Goal: Information Seeking & Learning: Learn about a topic

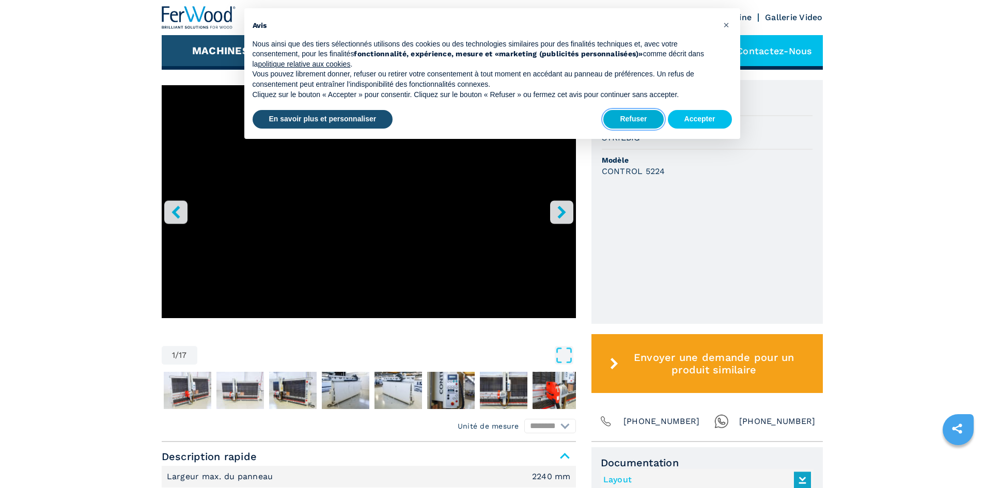
click at [650, 123] on button "Refuser" at bounding box center [633, 119] width 60 height 19
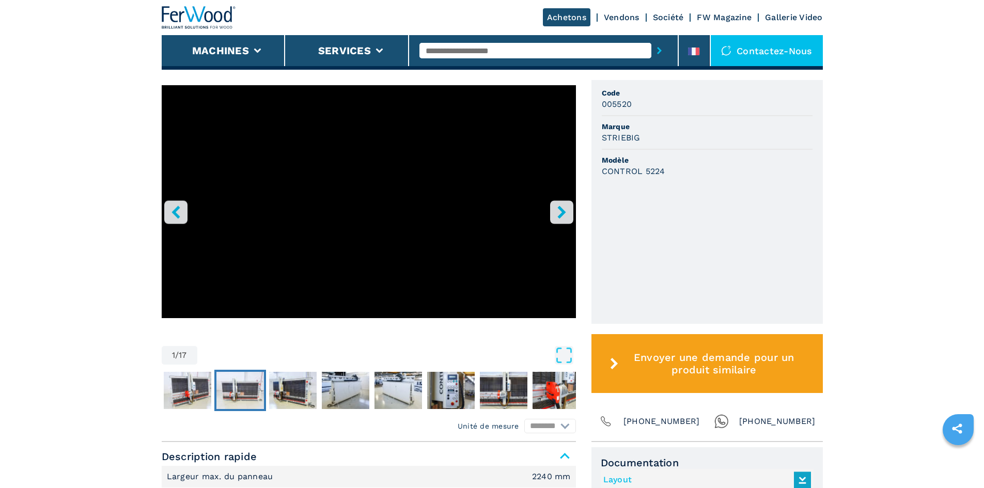
click at [251, 380] on img "Go to Slide 3" at bounding box center [240, 390] width 48 height 37
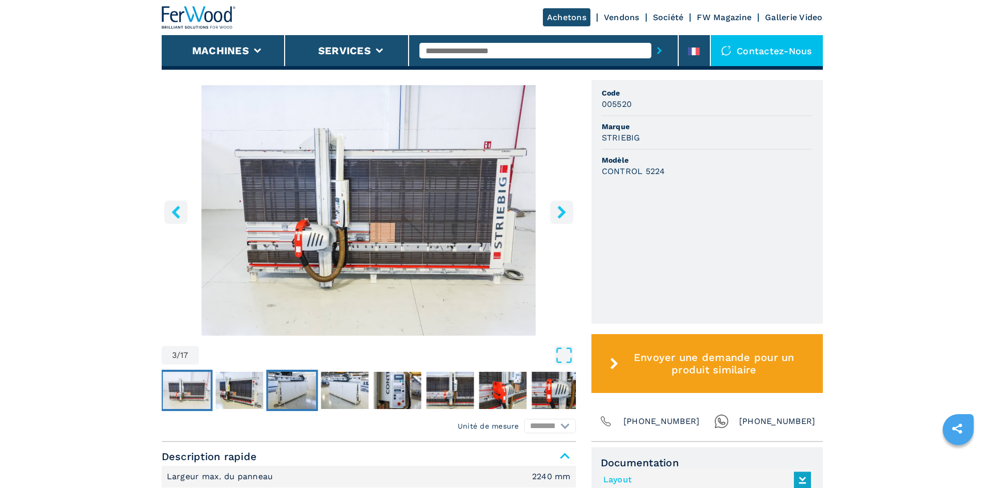
click at [276, 389] on img "Go to Slide 5" at bounding box center [292, 390] width 48 height 37
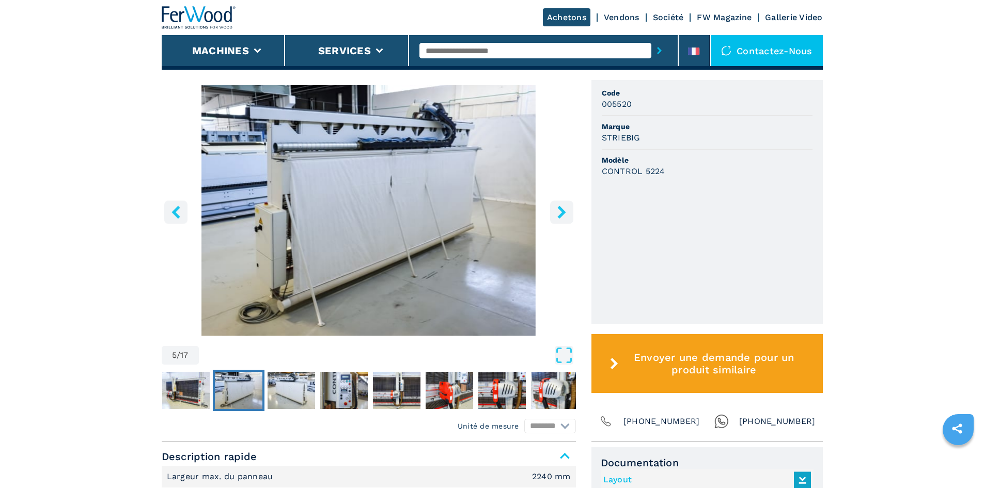
click at [440, 102] on img "Go to Slide 5" at bounding box center [369, 210] width 414 height 251
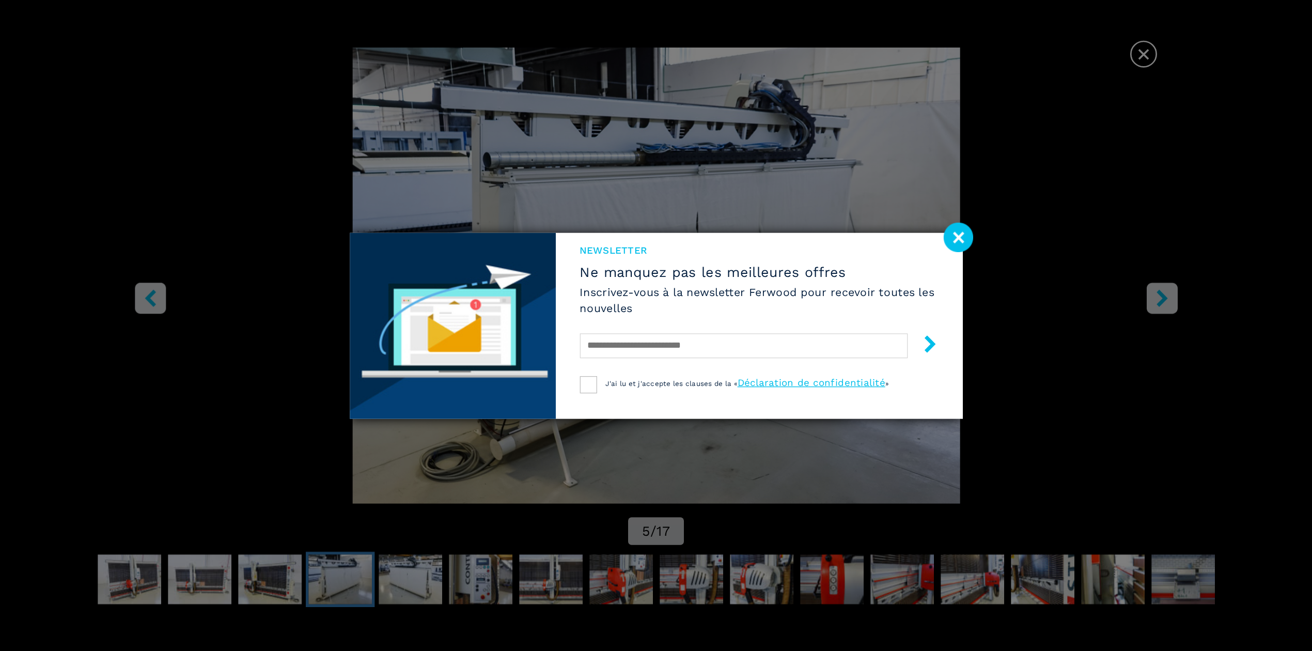
scroll to position [52, 0]
click at [727, 181] on image at bounding box center [719, 178] width 22 height 22
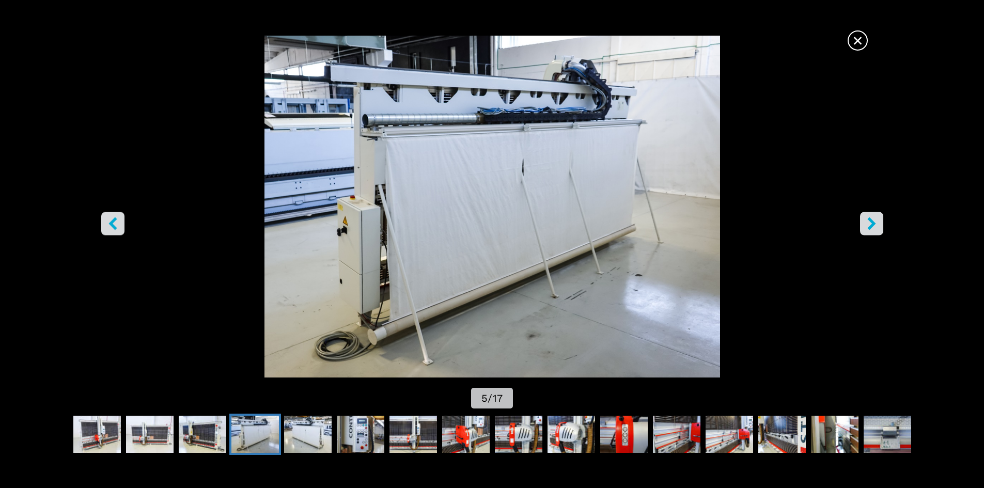
click at [634, 118] on img "Go to Slide 5" at bounding box center [492, 207] width 886 height 342
click at [877, 225] on icon "right-button" at bounding box center [871, 223] width 13 height 13
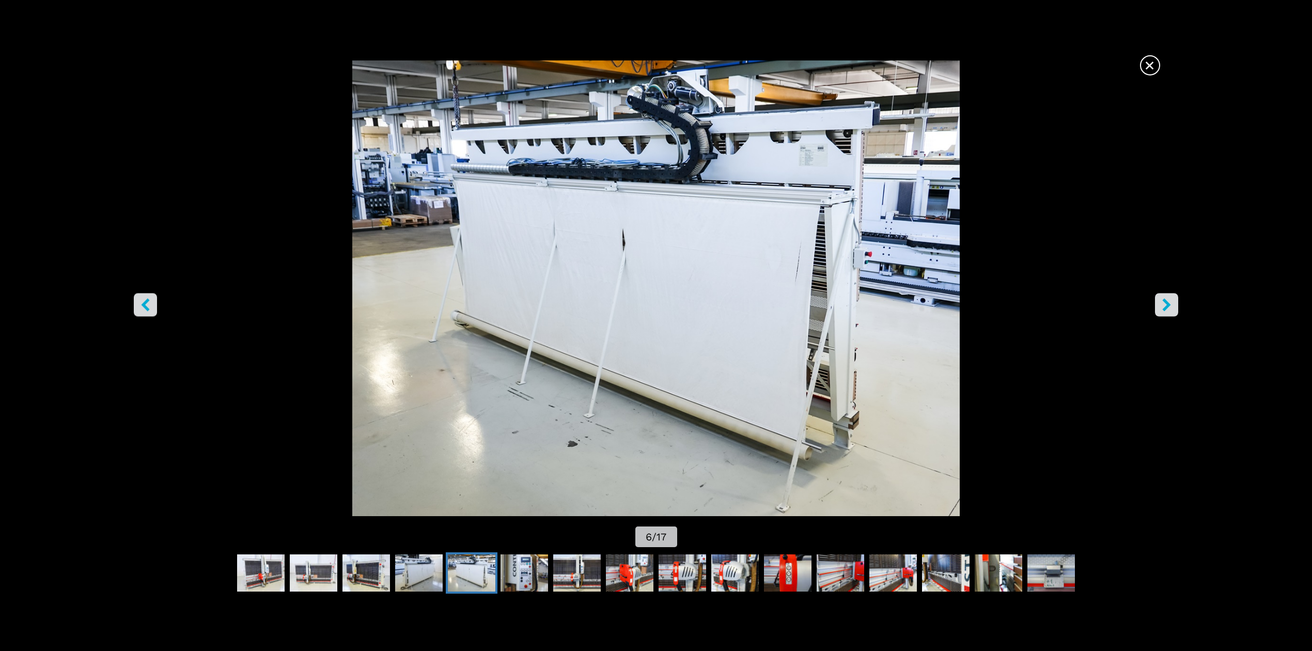
click at [984, 302] on icon "right-button" at bounding box center [1166, 305] width 13 height 13
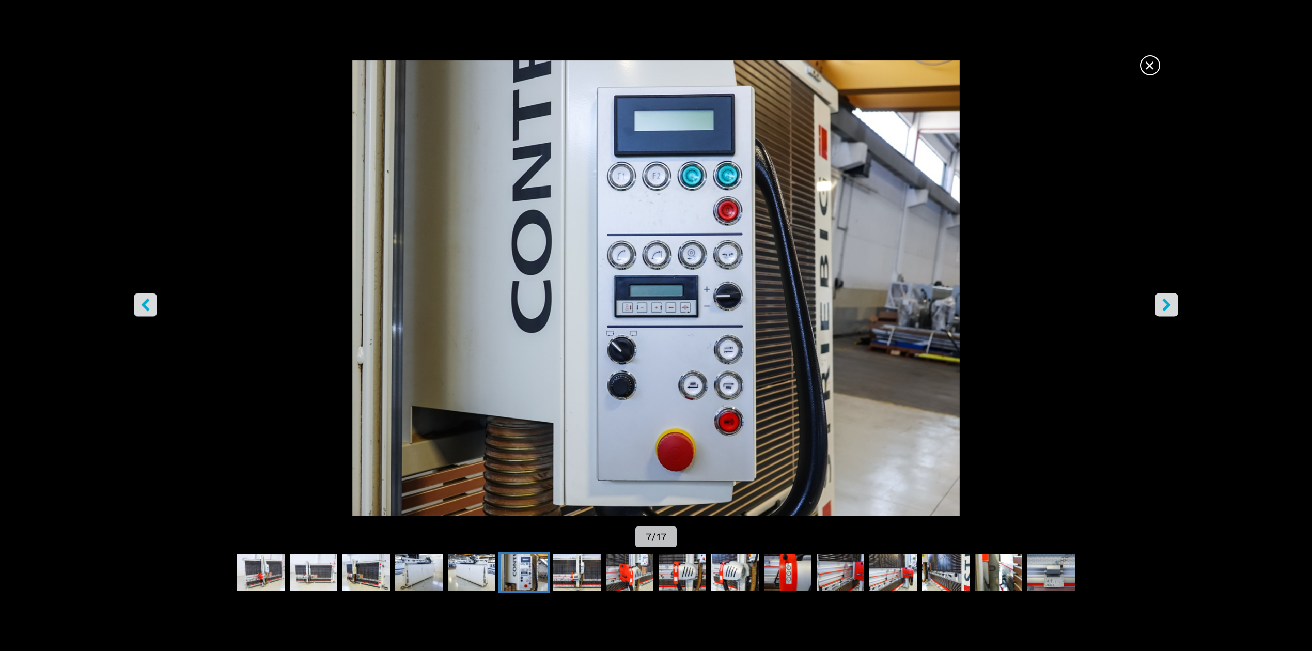
click at [984, 302] on icon "right-button" at bounding box center [1166, 305] width 13 height 13
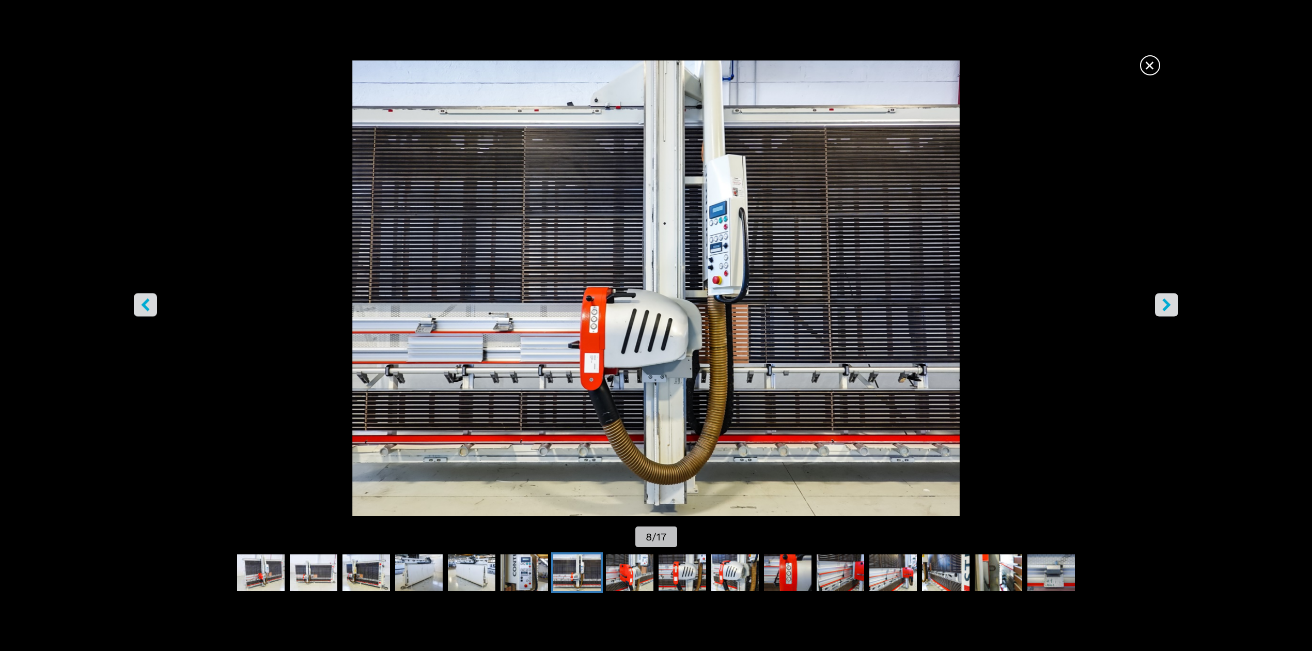
click at [984, 300] on icon "right-button" at bounding box center [1166, 305] width 13 height 13
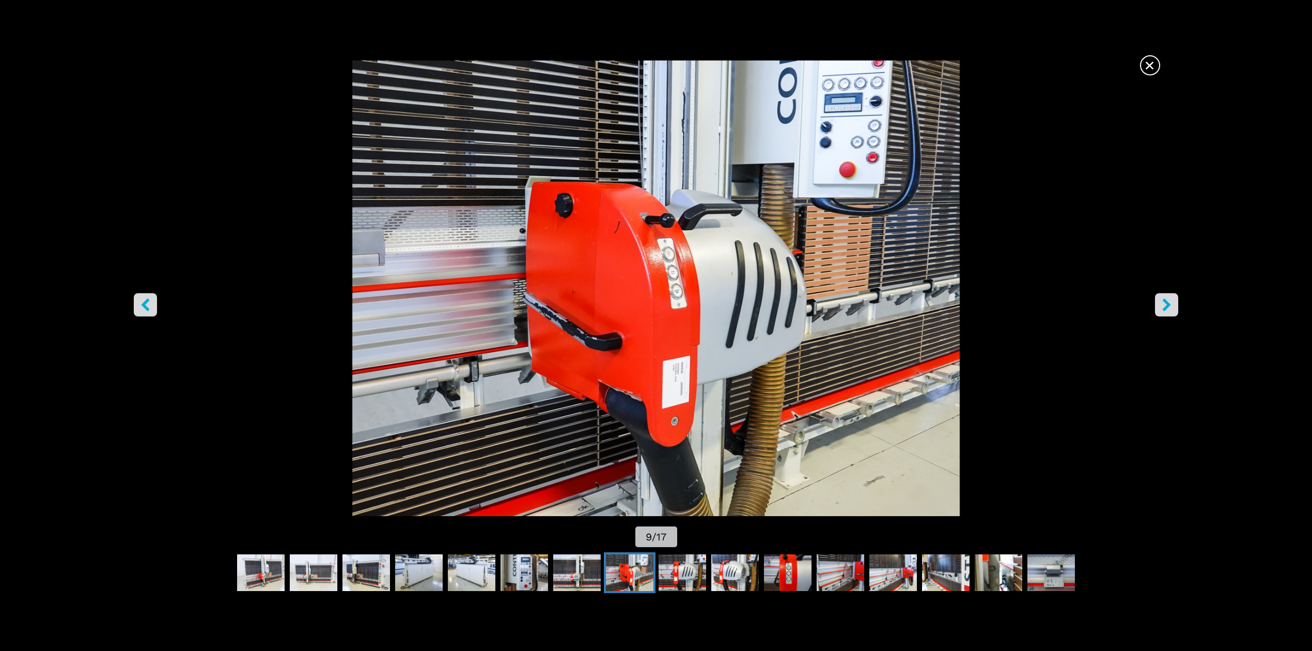
click at [984, 300] on icon "right-button" at bounding box center [1166, 305] width 13 height 13
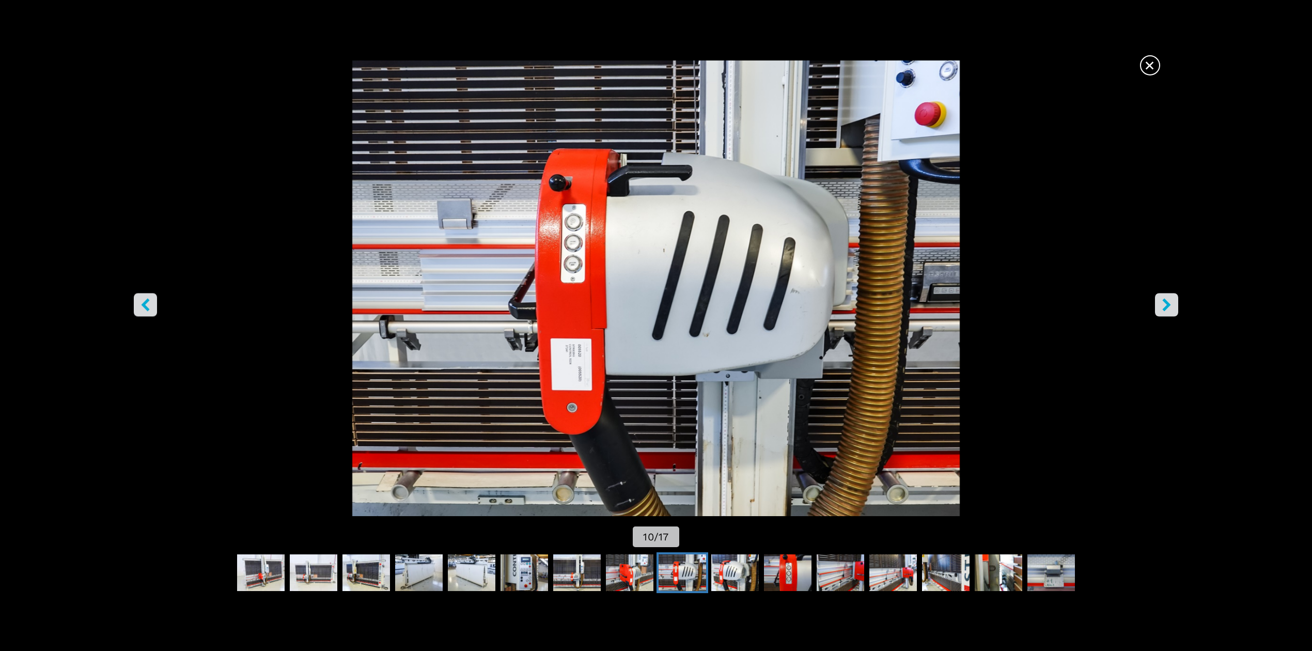
click at [984, 300] on icon "right-button" at bounding box center [1166, 305] width 13 height 13
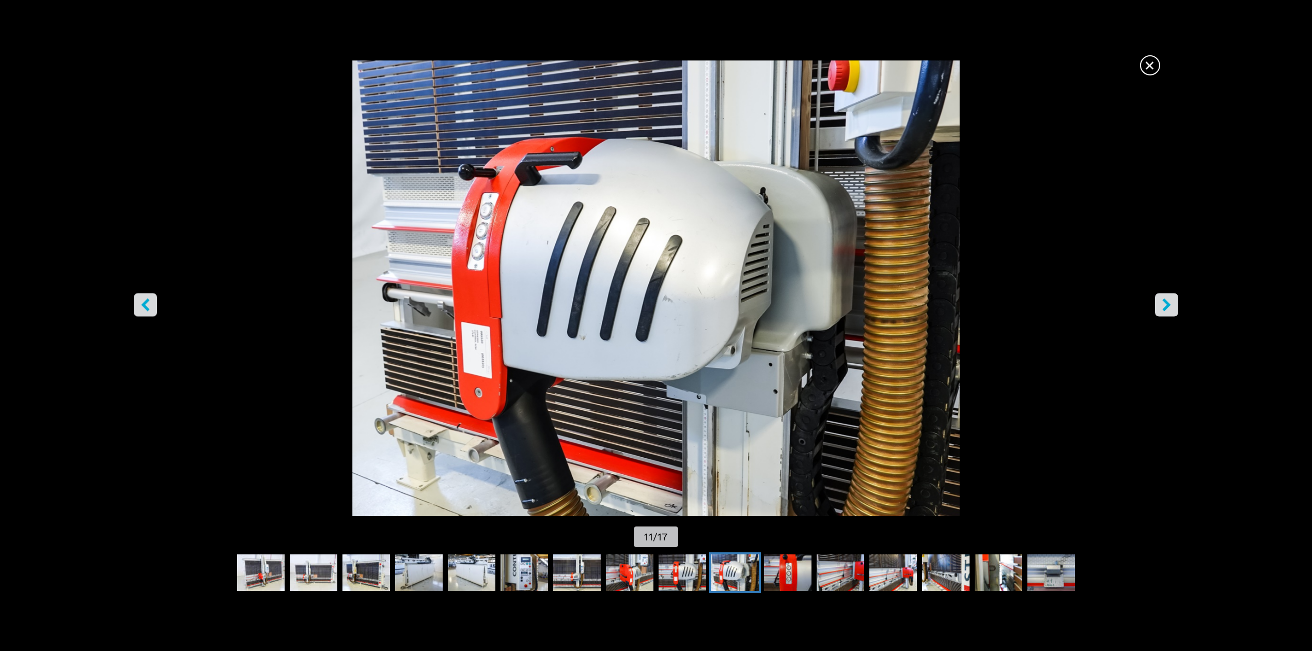
click at [984, 300] on icon "right-button" at bounding box center [1166, 305] width 13 height 13
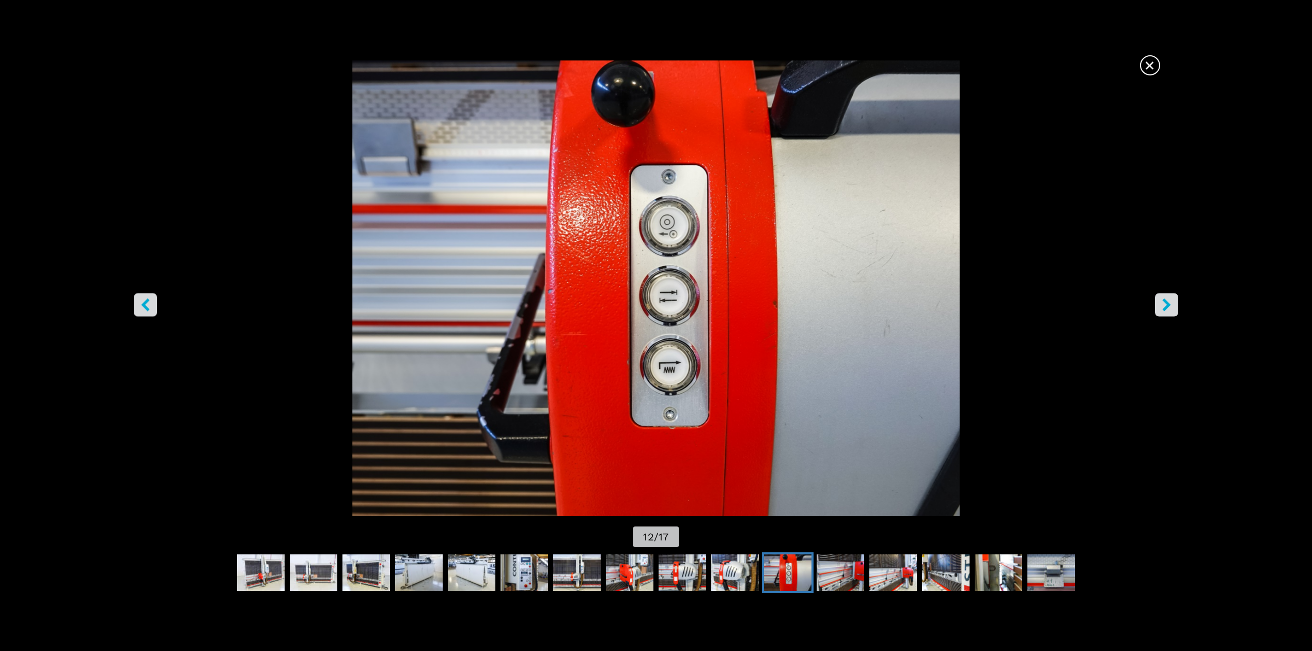
click at [984, 300] on icon "right-button" at bounding box center [1166, 305] width 13 height 13
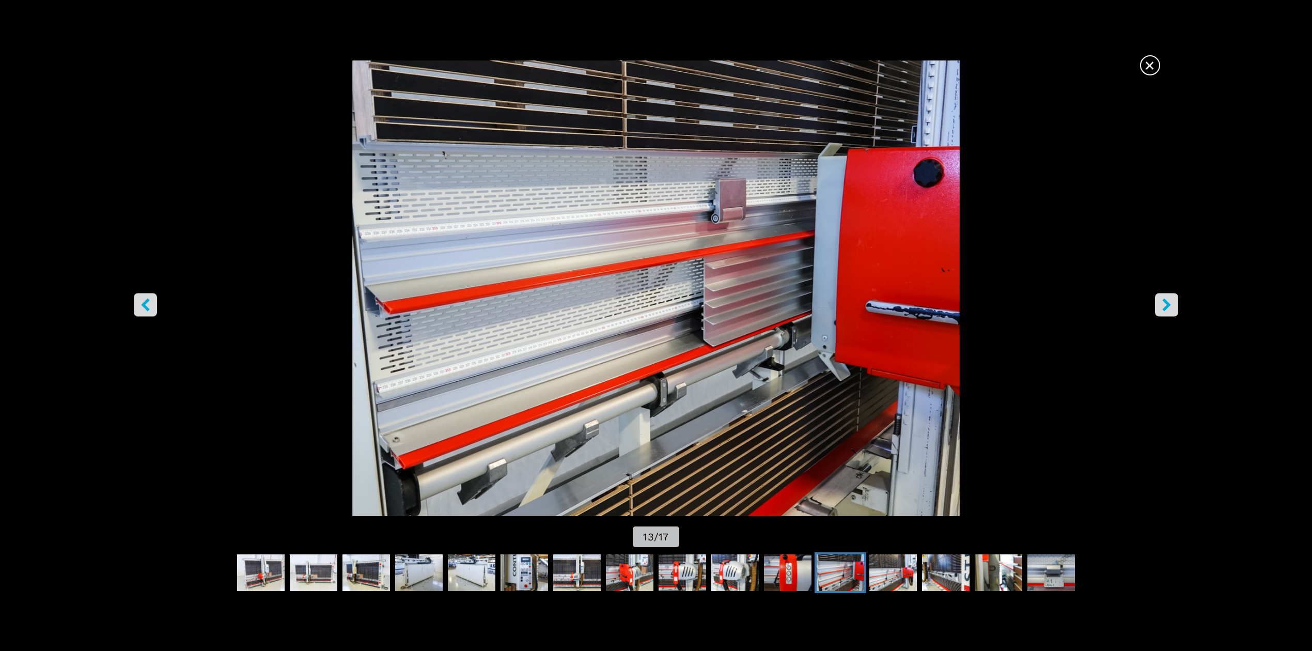
click at [984, 299] on icon "right-button" at bounding box center [1166, 305] width 13 height 13
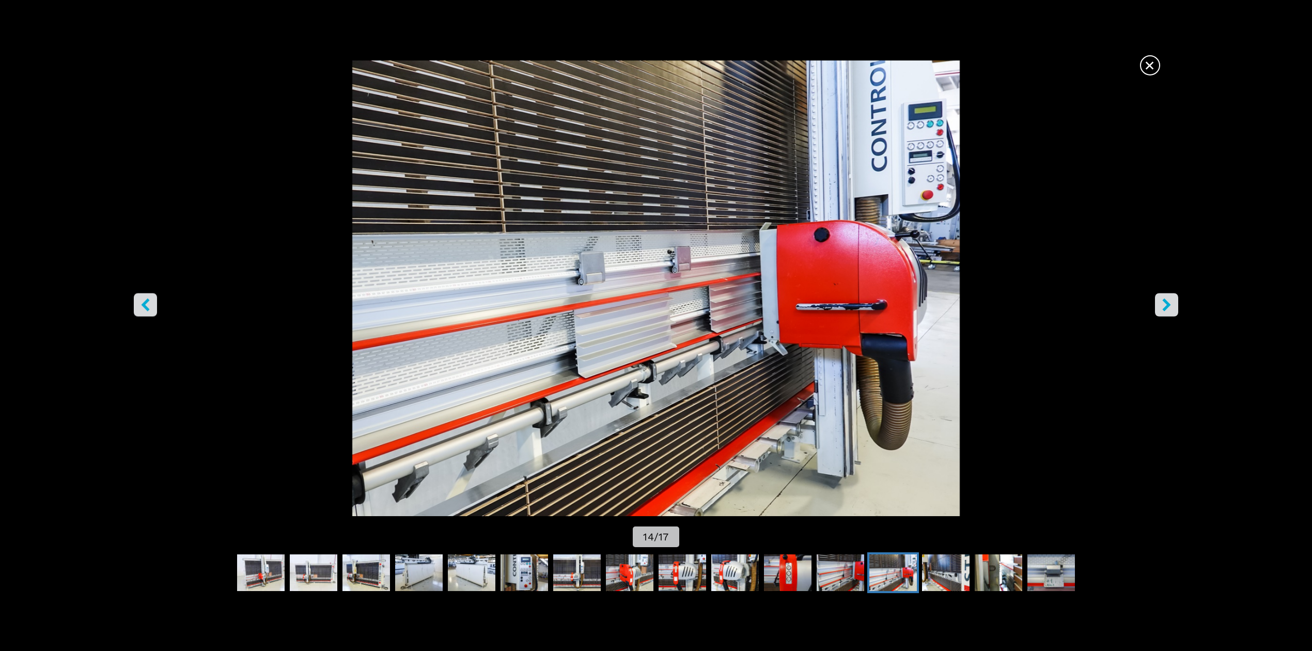
click at [984, 299] on icon "right-button" at bounding box center [1166, 305] width 13 height 13
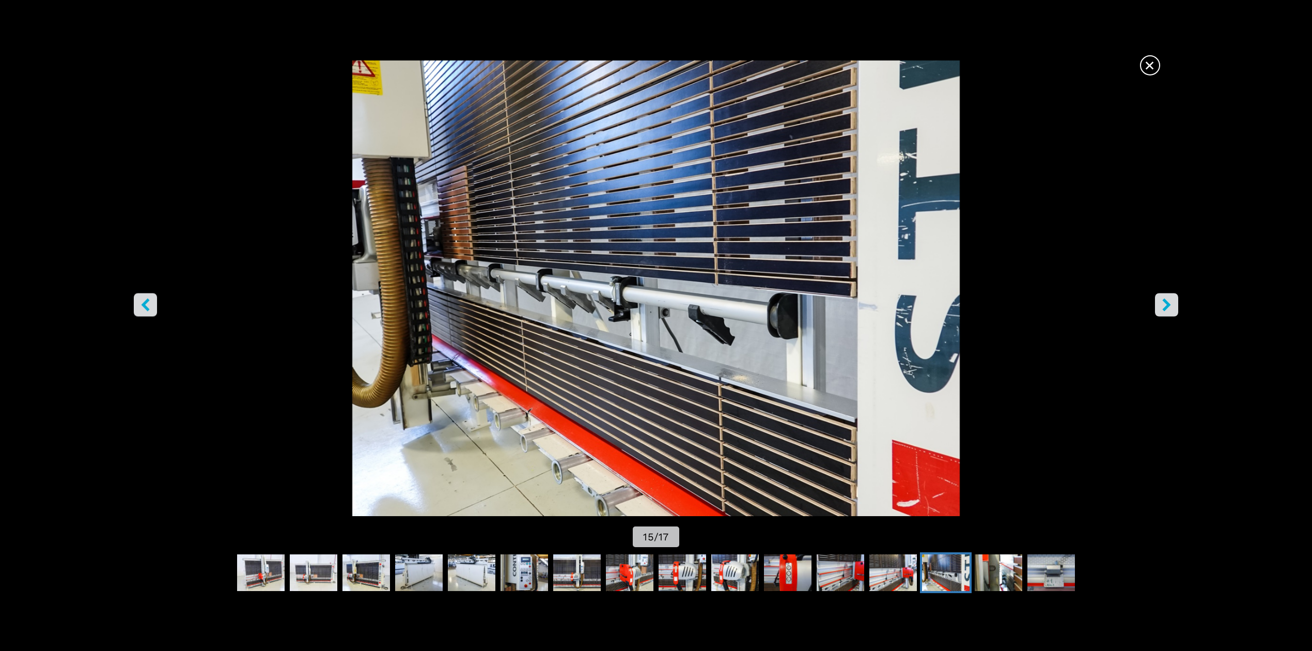
click at [984, 299] on icon "right-button" at bounding box center [1166, 305] width 13 height 13
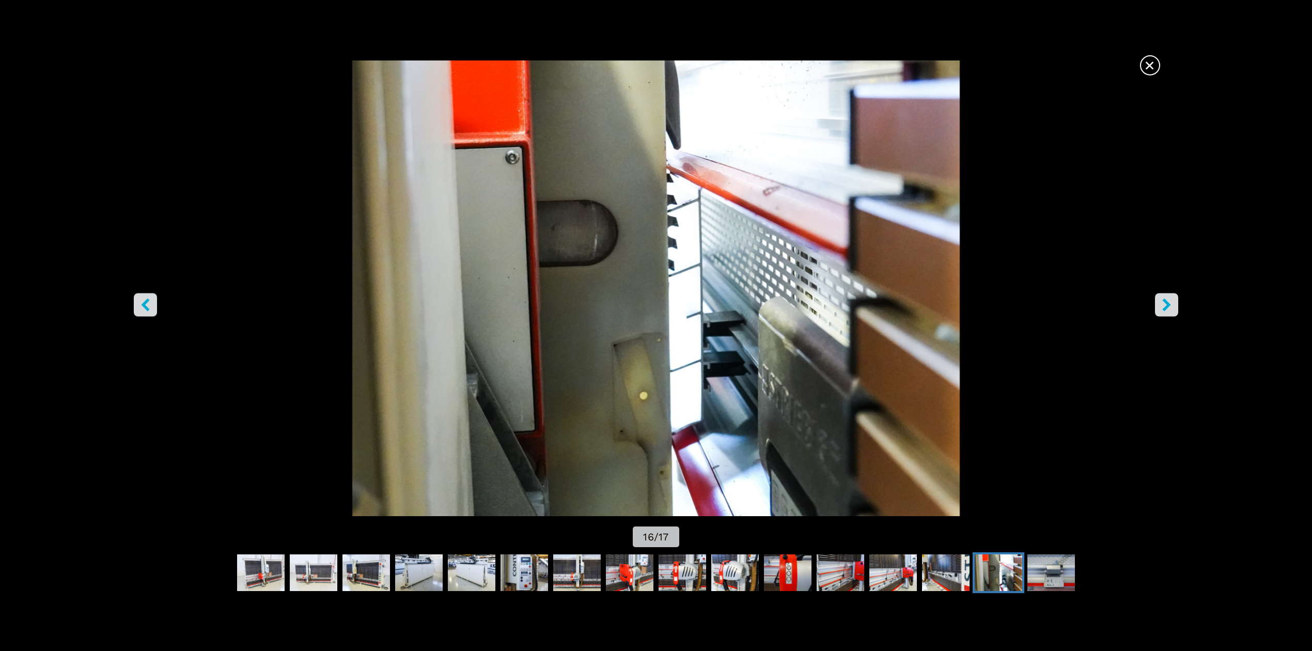
click at [984, 299] on icon "right-button" at bounding box center [1166, 305] width 13 height 13
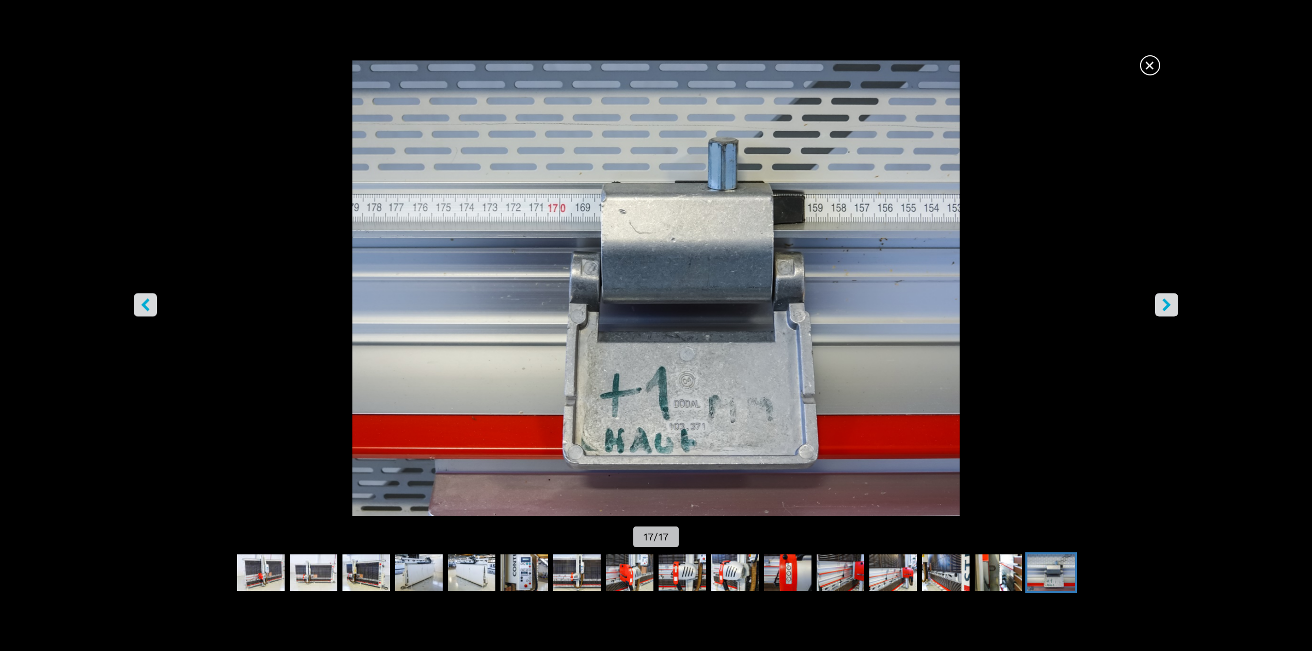
click at [984, 297] on button "right-button" at bounding box center [1166, 304] width 23 height 23
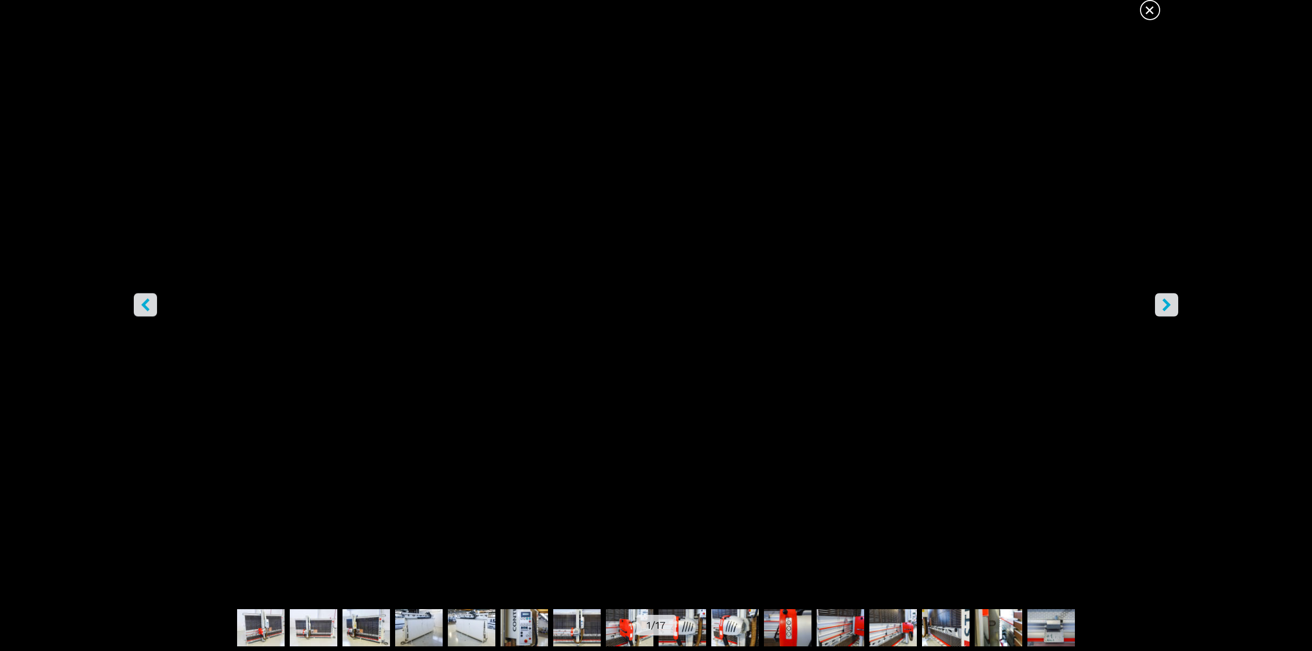
click at [984, 15] on span "×" at bounding box center [1150, 8] width 18 height 18
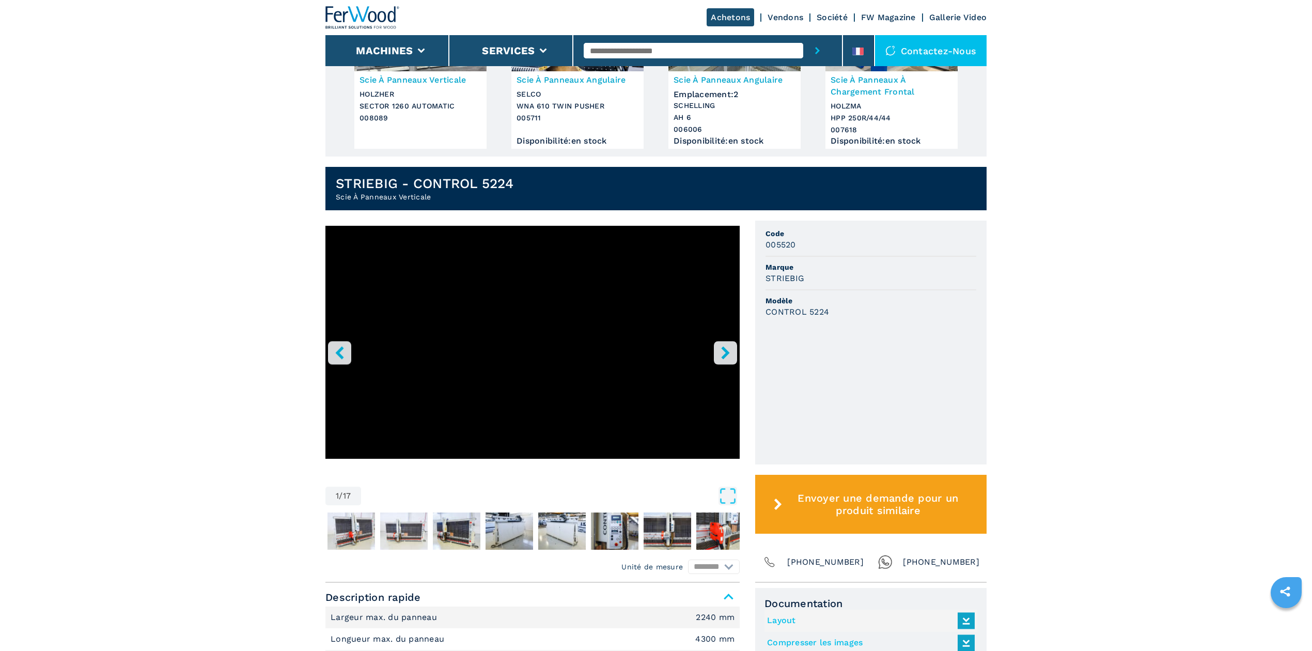
scroll to position [534, 0]
